Goal: Navigation & Orientation: Understand site structure

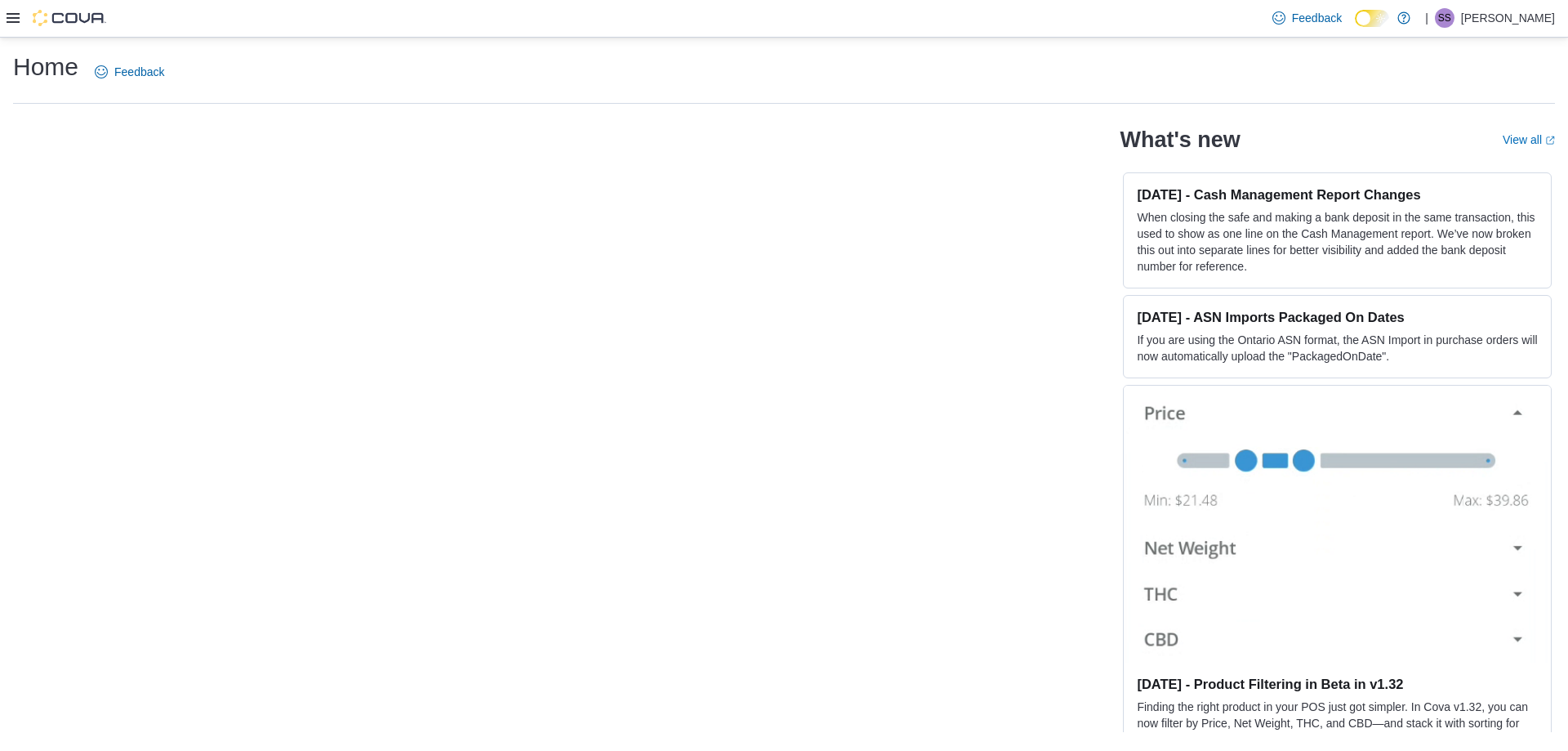
click at [1484, 25] on p "[PERSON_NAME]" at bounding box center [1508, 18] width 94 height 19
click at [14, 12] on icon at bounding box center [12, 18] width 13 height 13
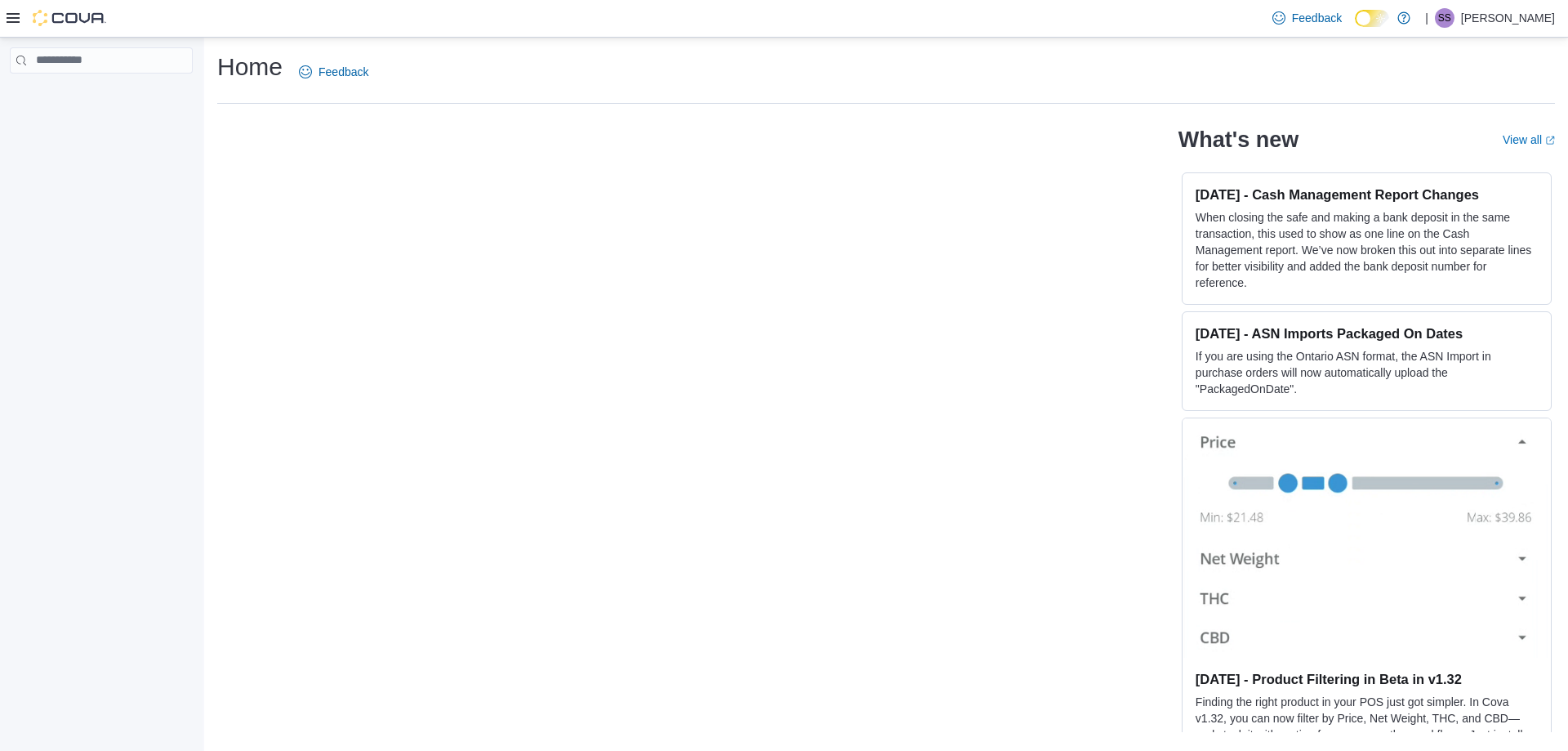
click at [80, 437] on div at bounding box center [101, 397] width 203 height 720
click at [1493, 19] on p "[PERSON_NAME]" at bounding box center [1508, 18] width 94 height 19
click at [1017, 219] on div "What's new View all (opens in a new tab or window) [DATE] - Cash Management Rep…" at bounding box center [886, 424] width 1338 height 615
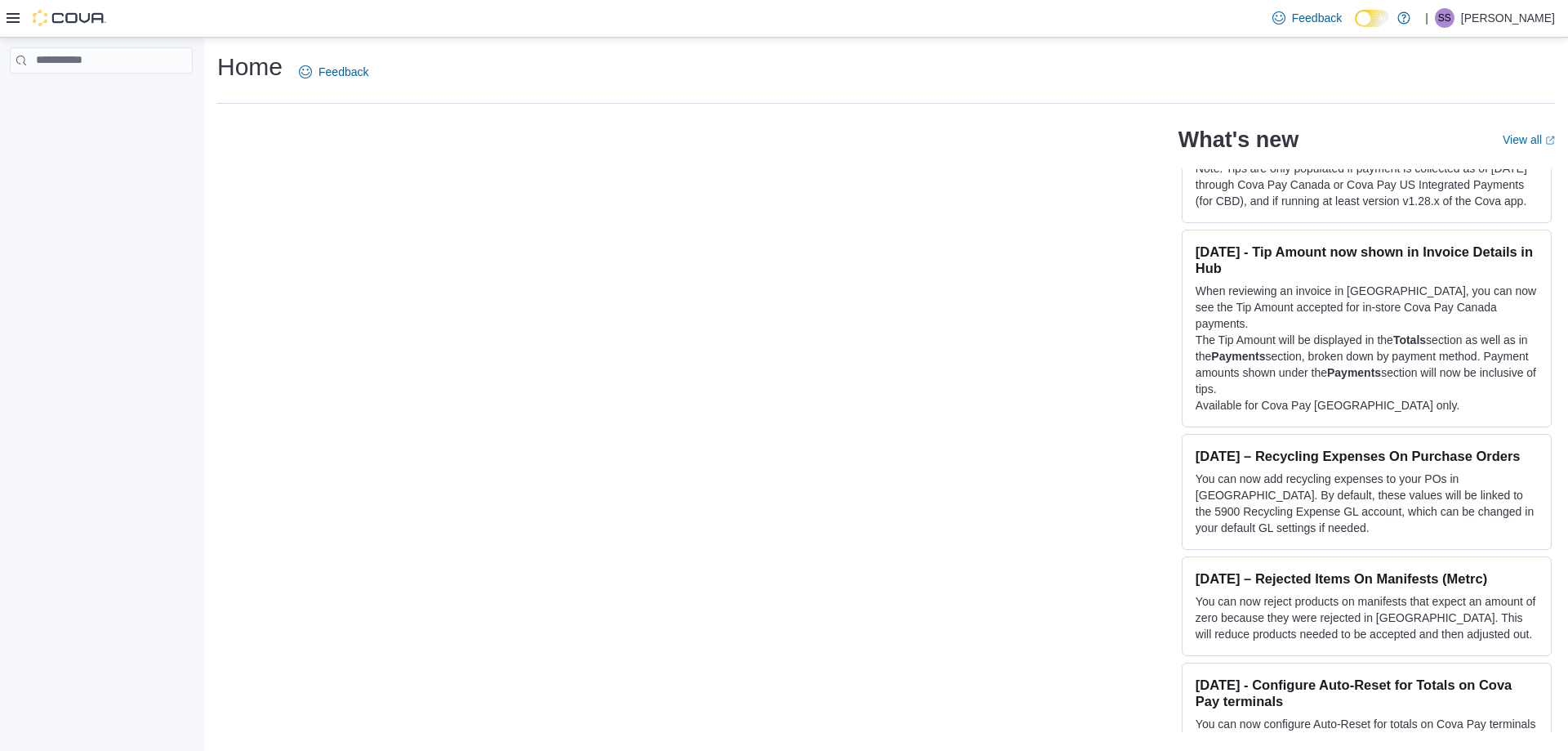
scroll to position [4329, 0]
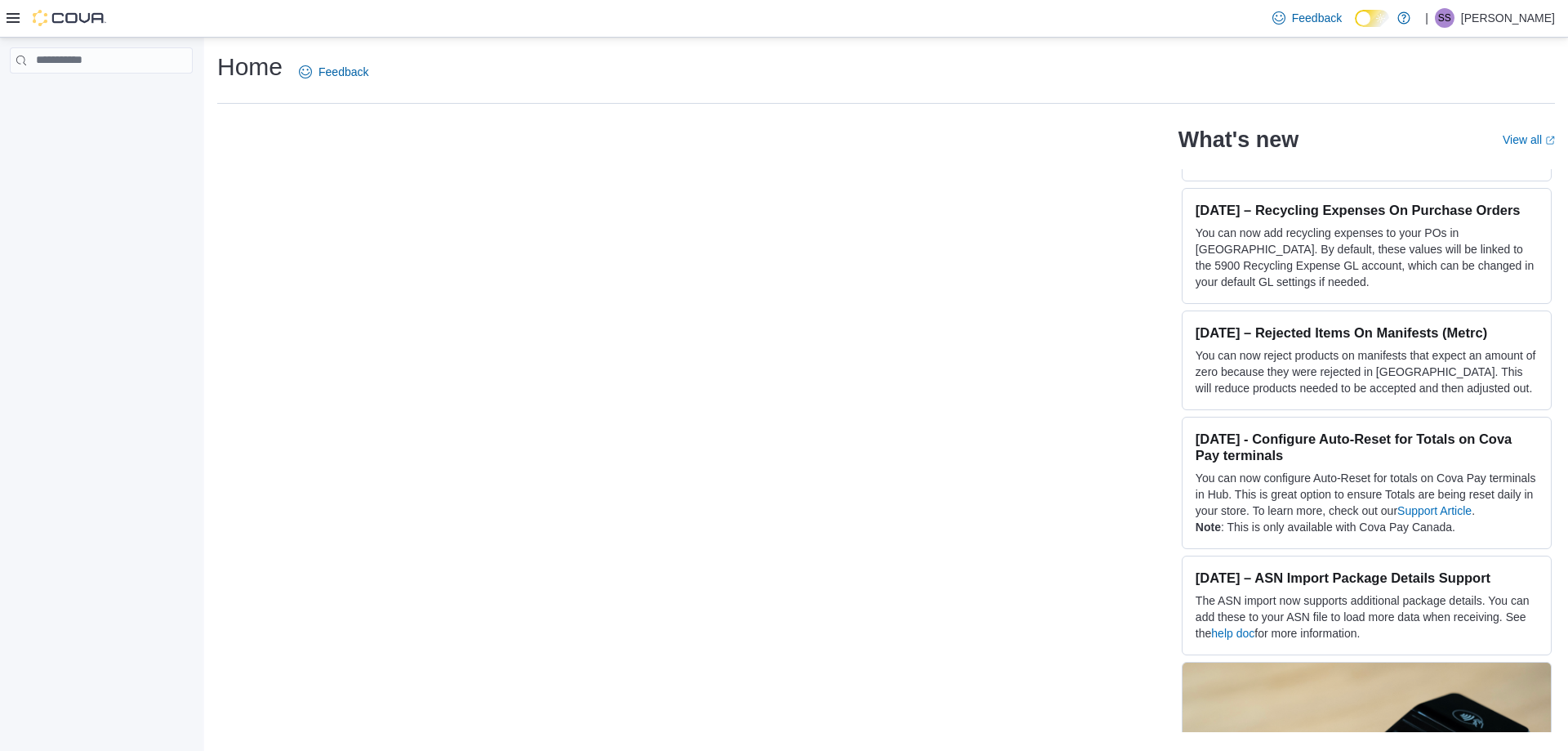
click at [17, 16] on icon at bounding box center [12, 18] width 13 height 13
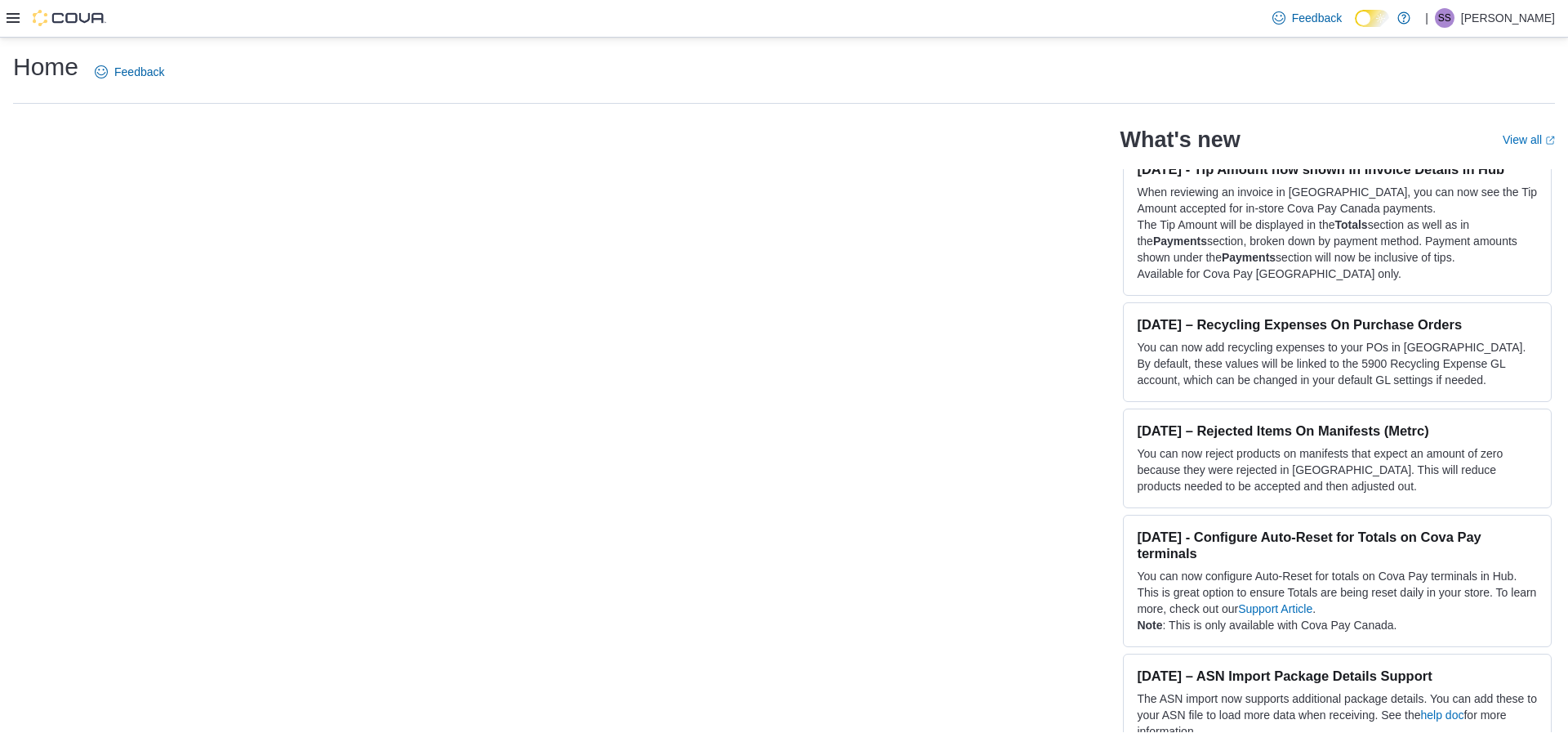
click at [15, 10] on div at bounding box center [56, 18] width 100 height 16
click at [16, 14] on div at bounding box center [56, 18] width 100 height 16
drag, startPoint x: 16, startPoint y: 16, endPoint x: 15, endPoint y: 25, distance: 9.1
click at [15, 25] on icon at bounding box center [12, 18] width 13 height 13
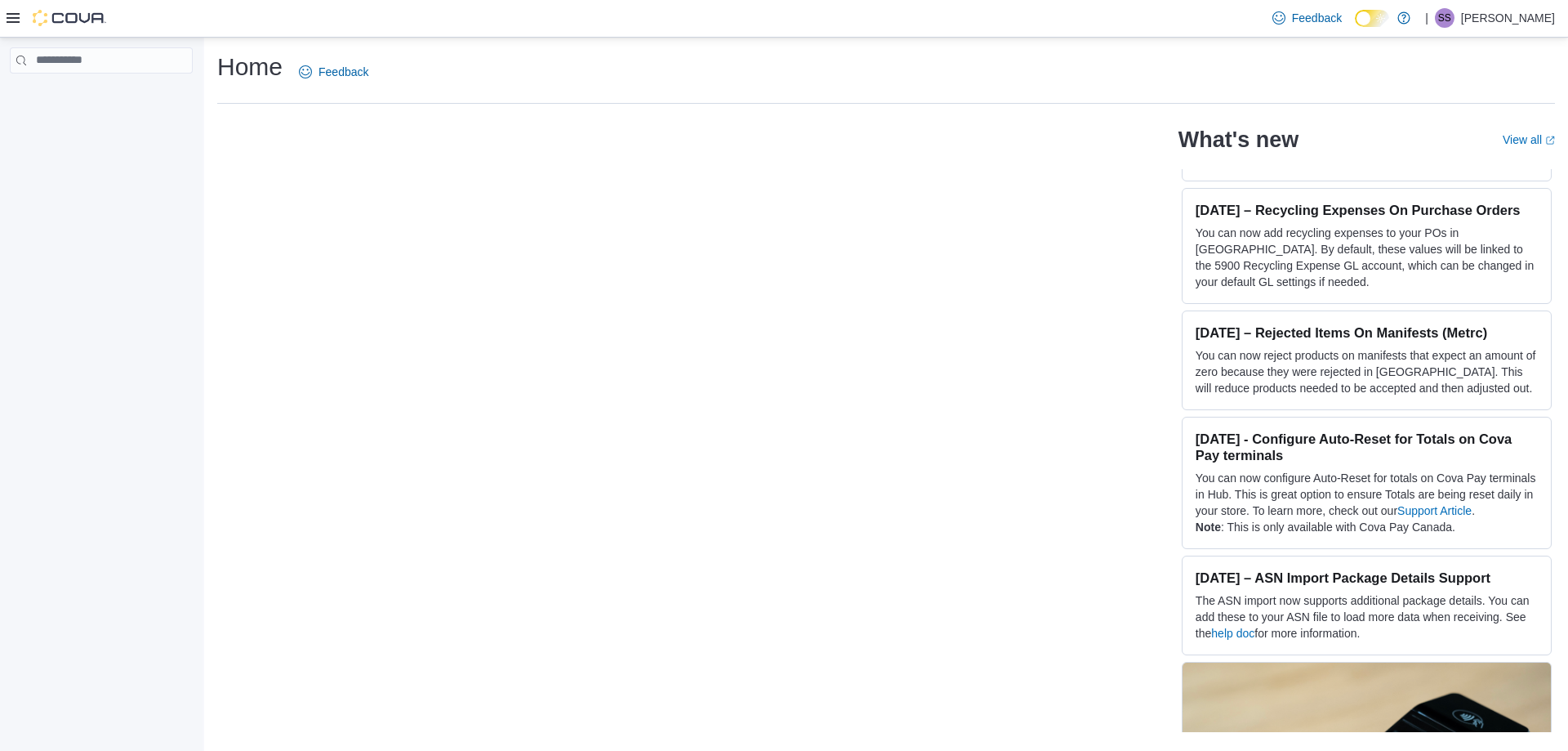
click at [15, 19] on icon at bounding box center [12, 18] width 13 height 13
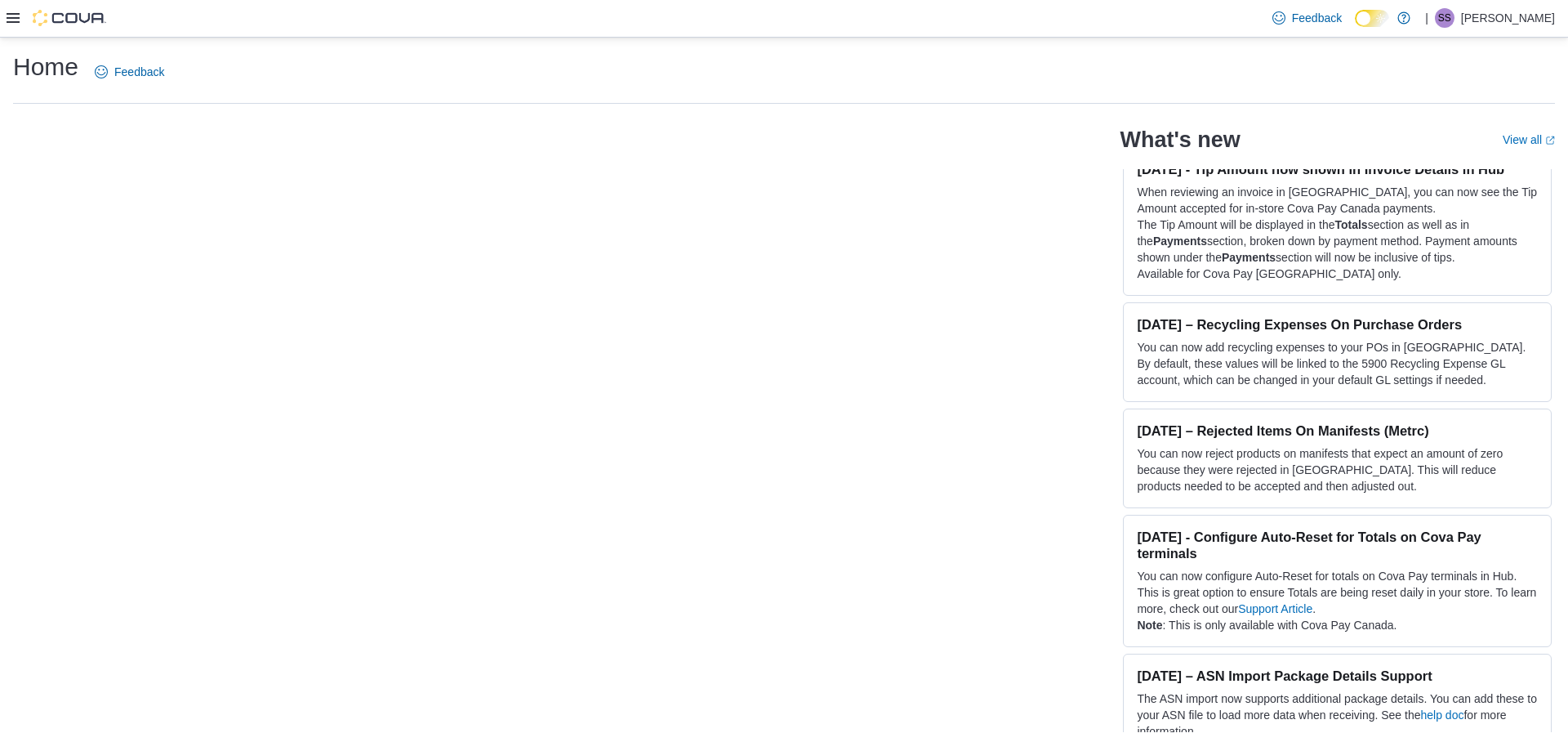
click at [14, 16] on icon at bounding box center [12, 18] width 13 height 13
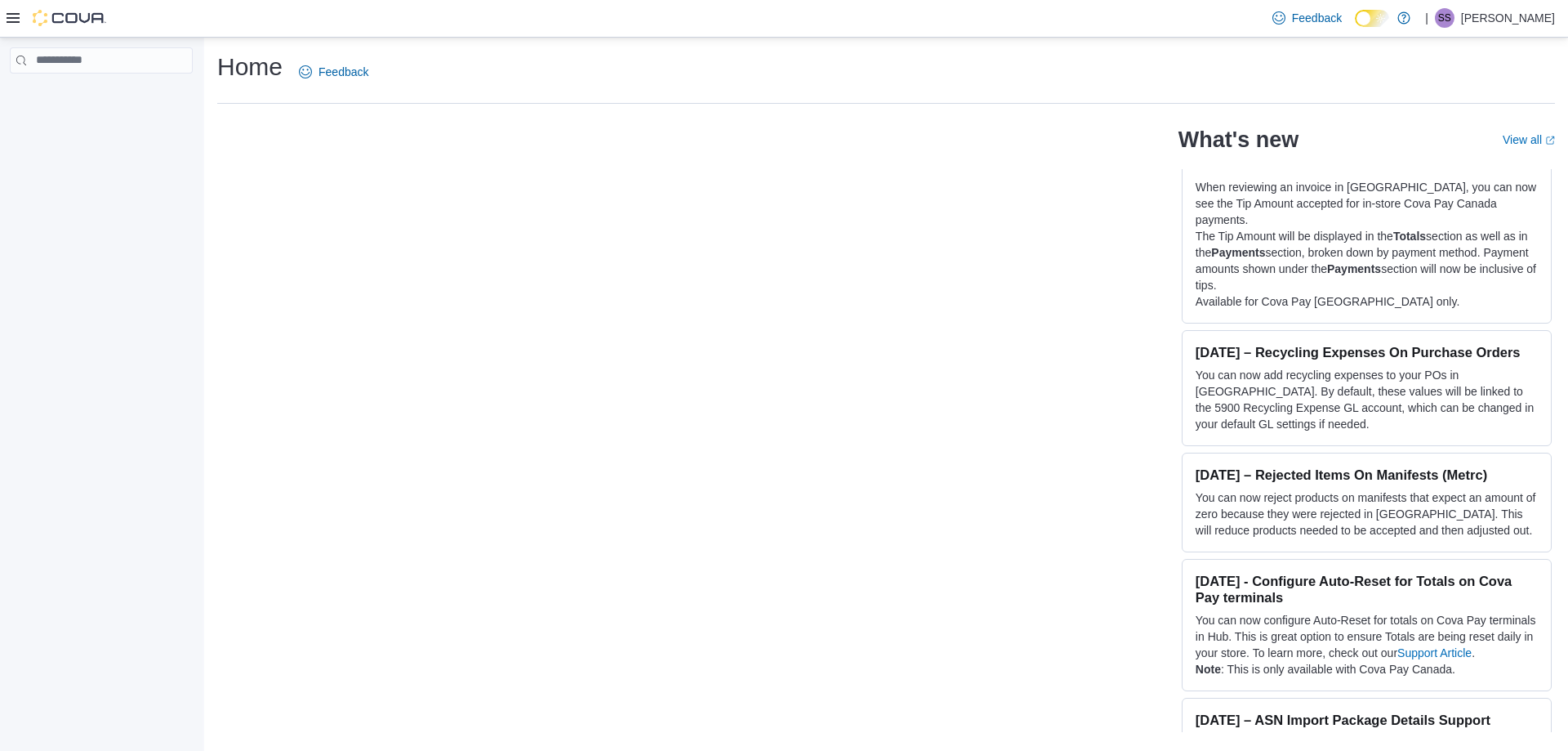
scroll to position [4329, 0]
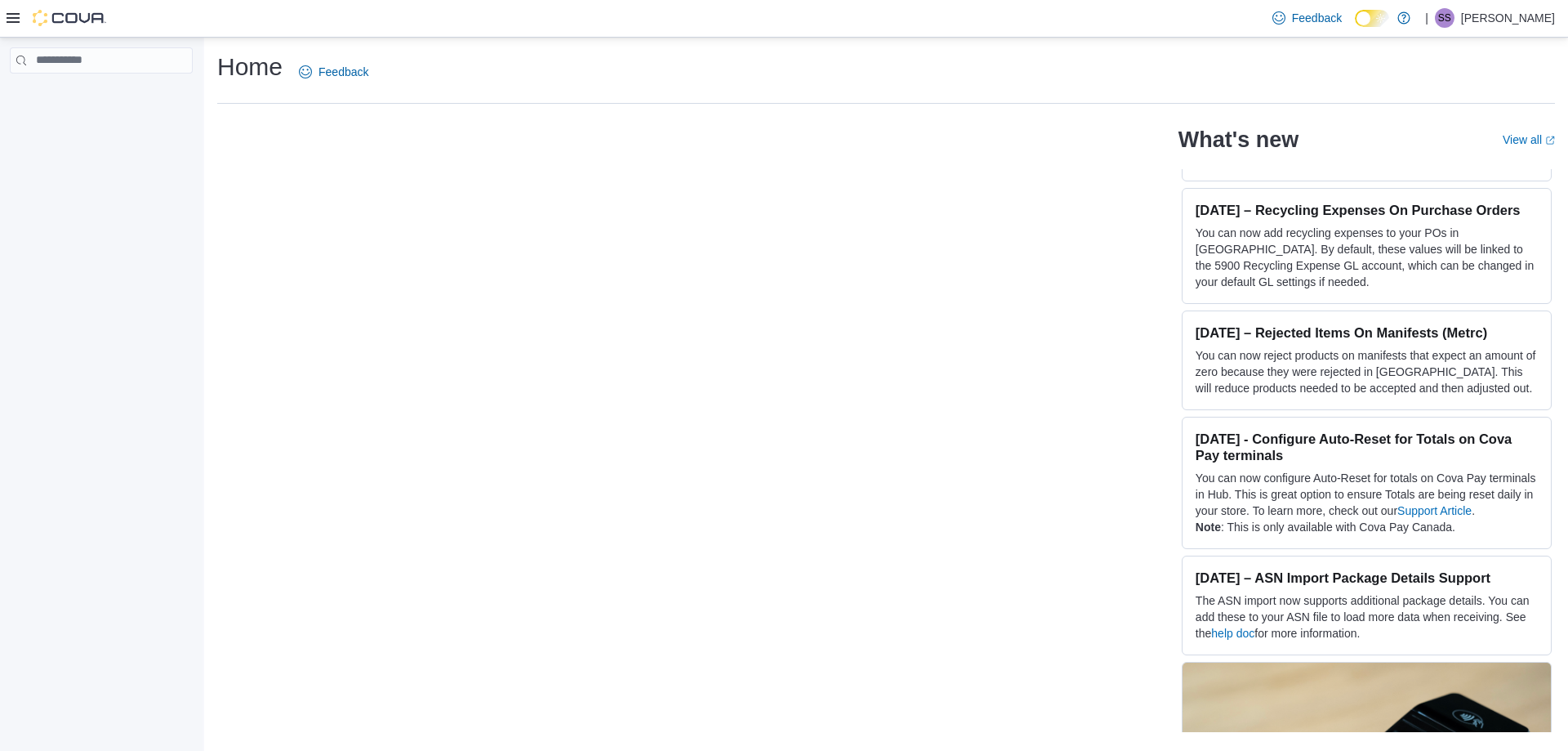
click at [1505, 22] on p "[PERSON_NAME]" at bounding box center [1508, 18] width 94 height 19
click at [1451, 14] on span "SS" at bounding box center [1444, 18] width 13 height 19
click at [1451, 15] on span "SS" at bounding box center [1444, 18] width 13 height 19
click at [957, 232] on div "What's new View all (opens in a new tab or window) [DATE] - Cash Management Rep…" at bounding box center [886, 424] width 1338 height 615
